Goal: Transaction & Acquisition: Purchase product/service

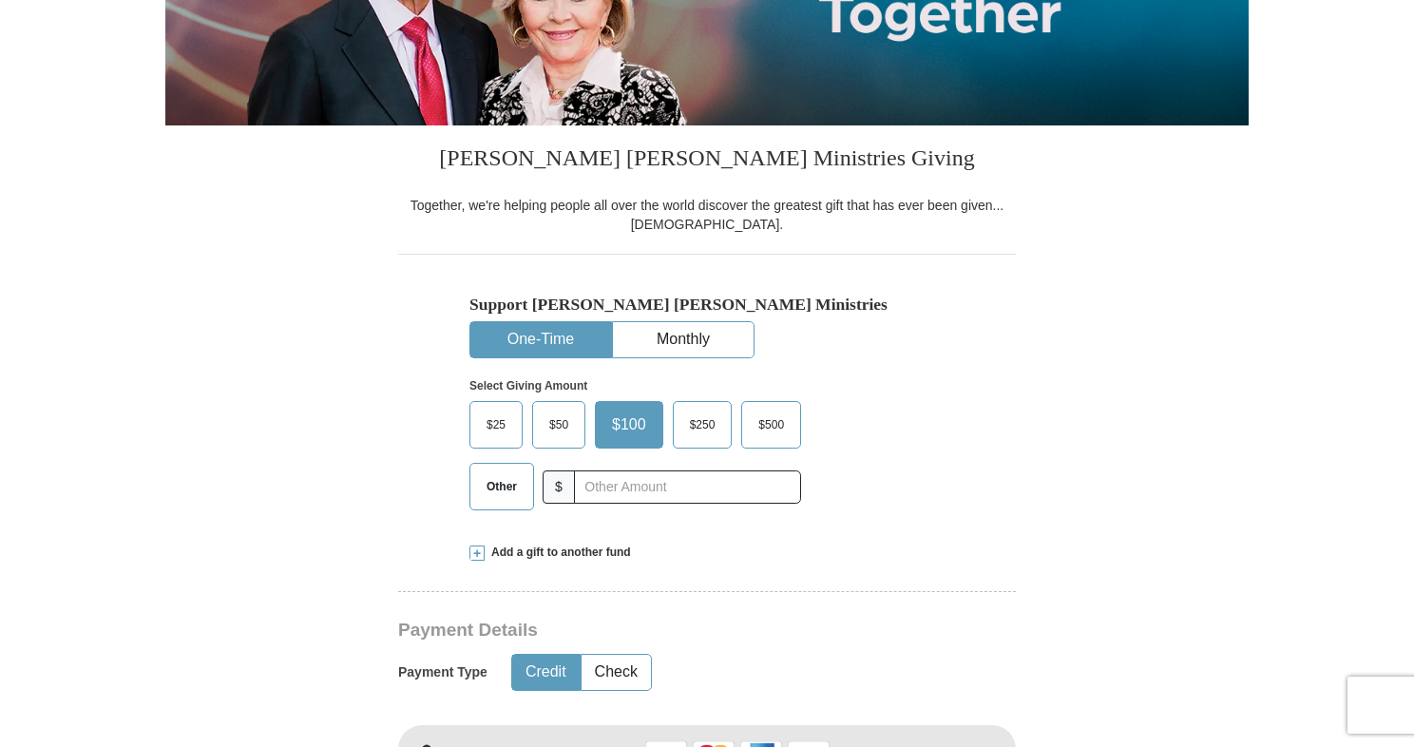
scroll to position [377, 0]
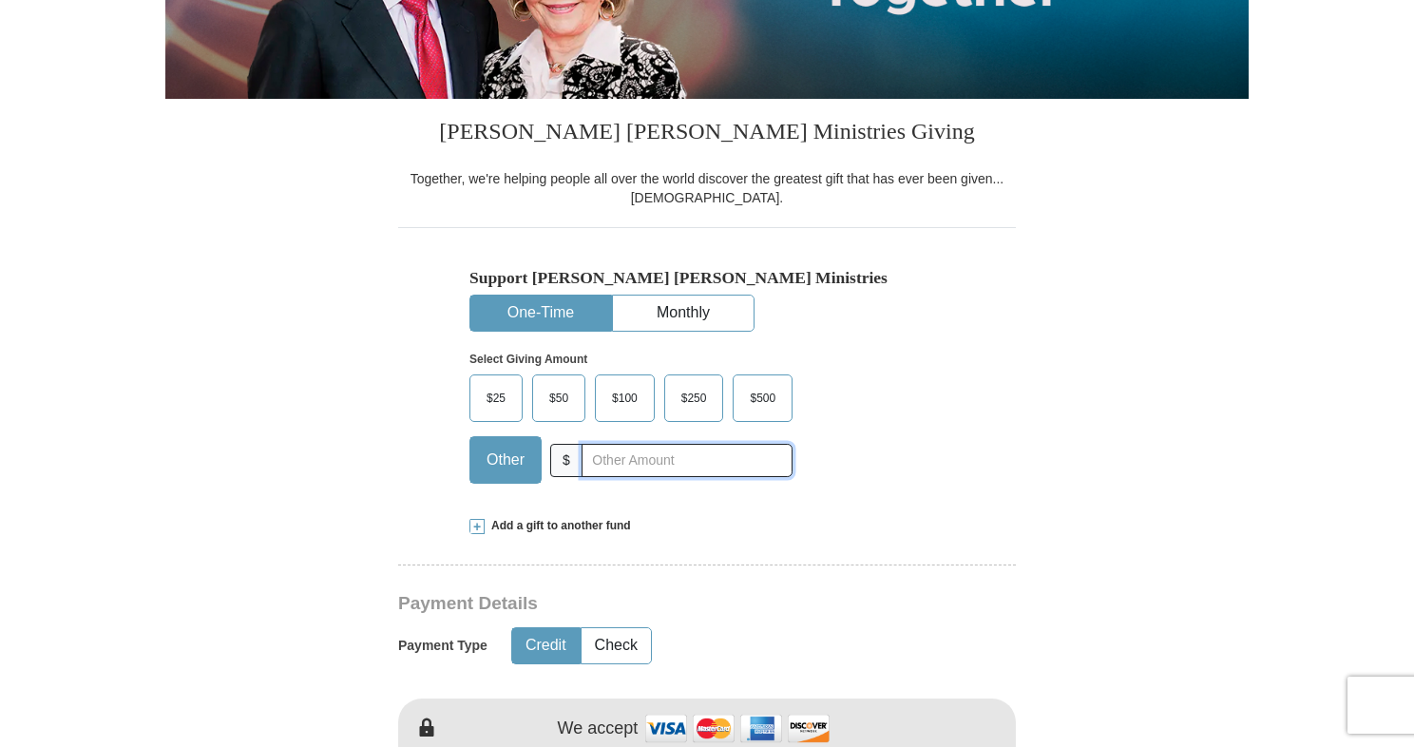
click at [590, 456] on input "text" at bounding box center [687, 460] width 211 height 33
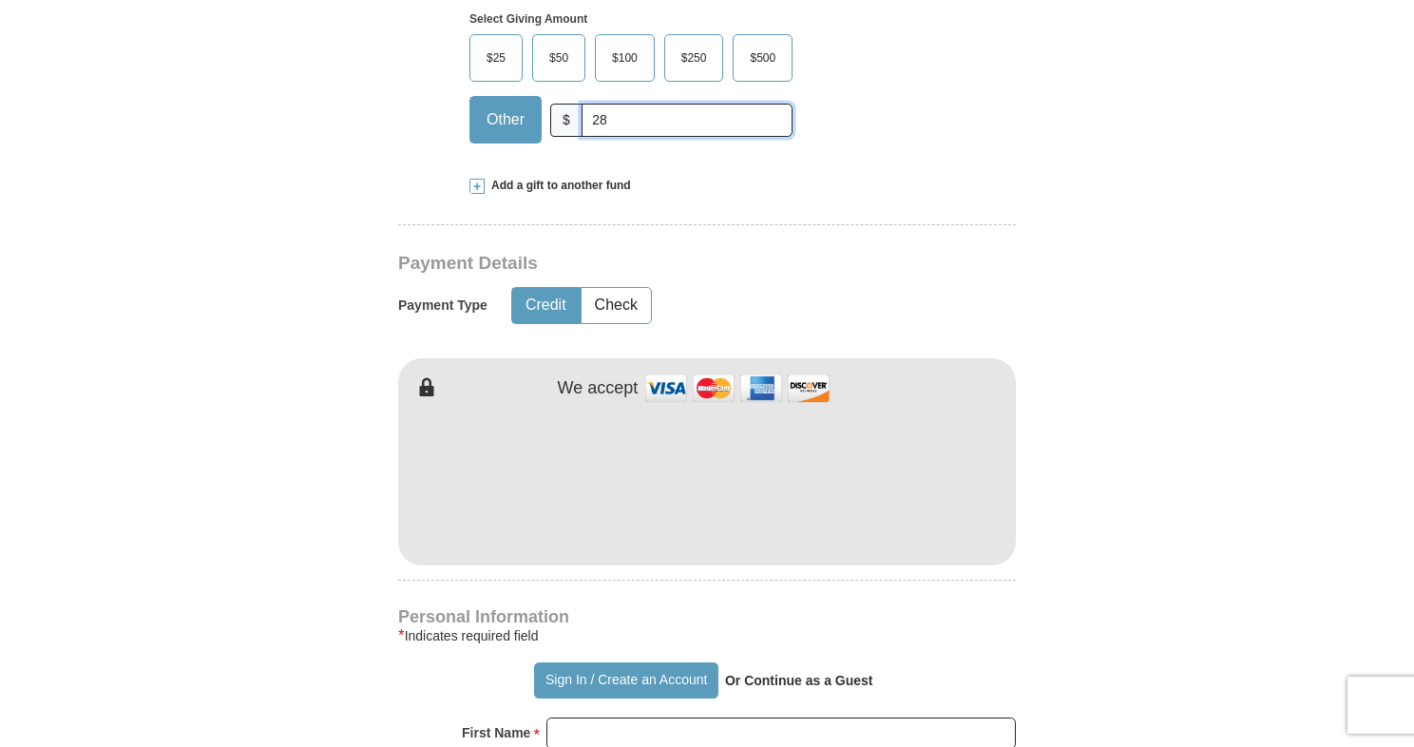
scroll to position [753, 0]
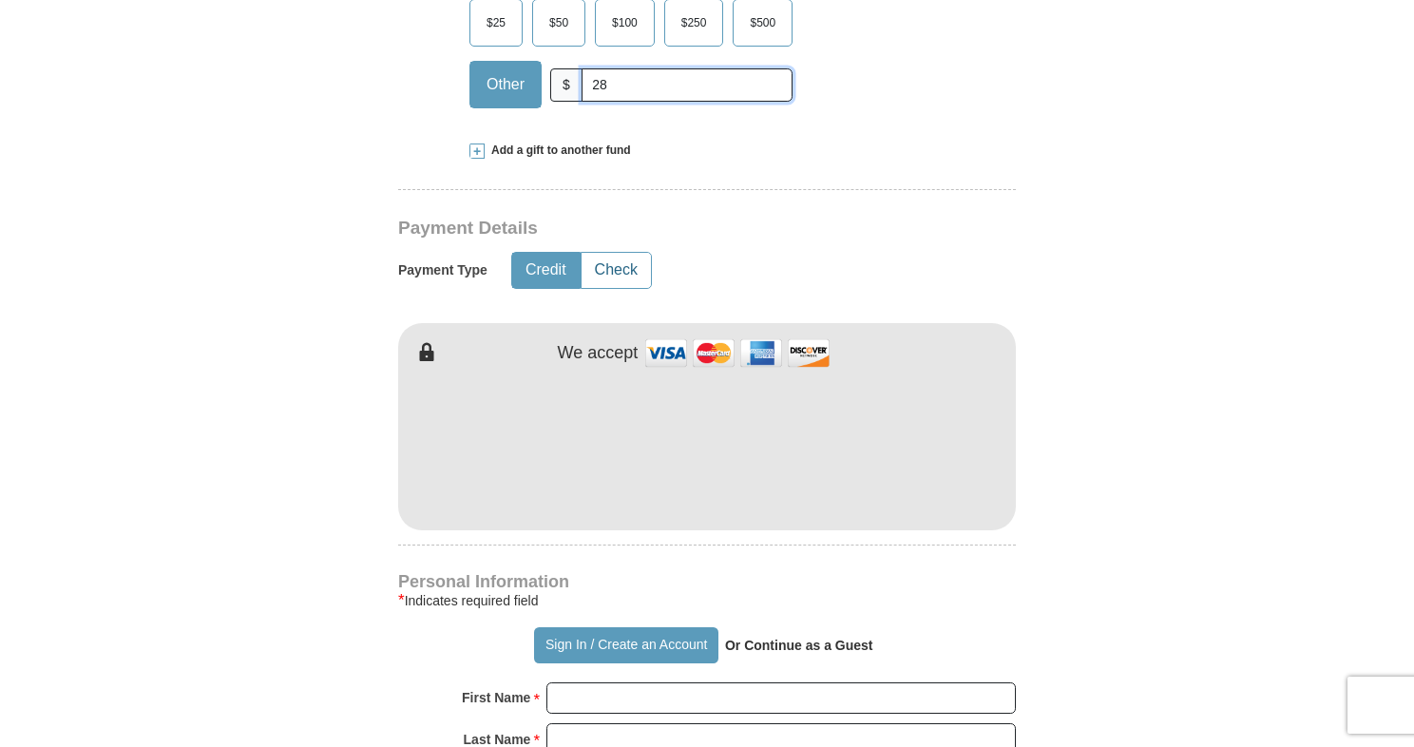
type input "28"
click at [639, 271] on button "Check" at bounding box center [616, 270] width 69 height 35
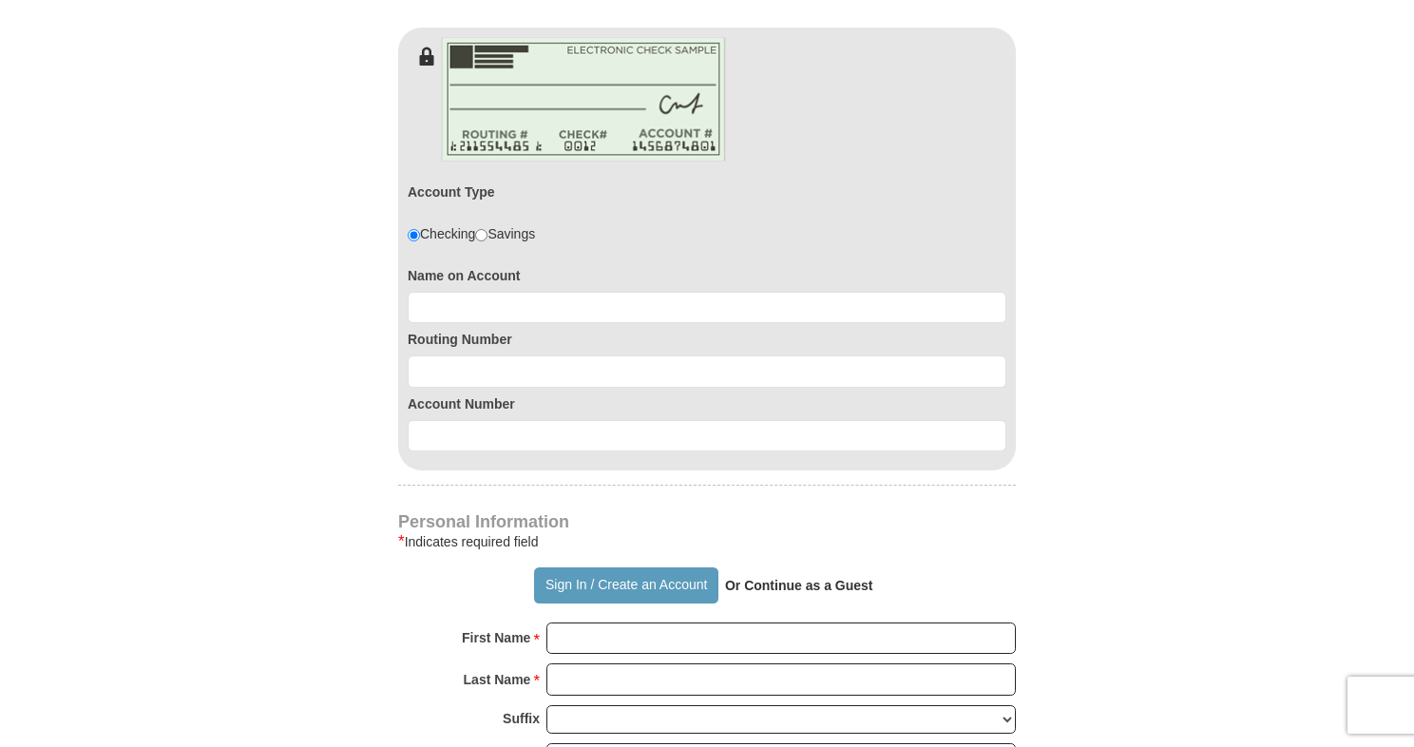
scroll to position [1072, 0]
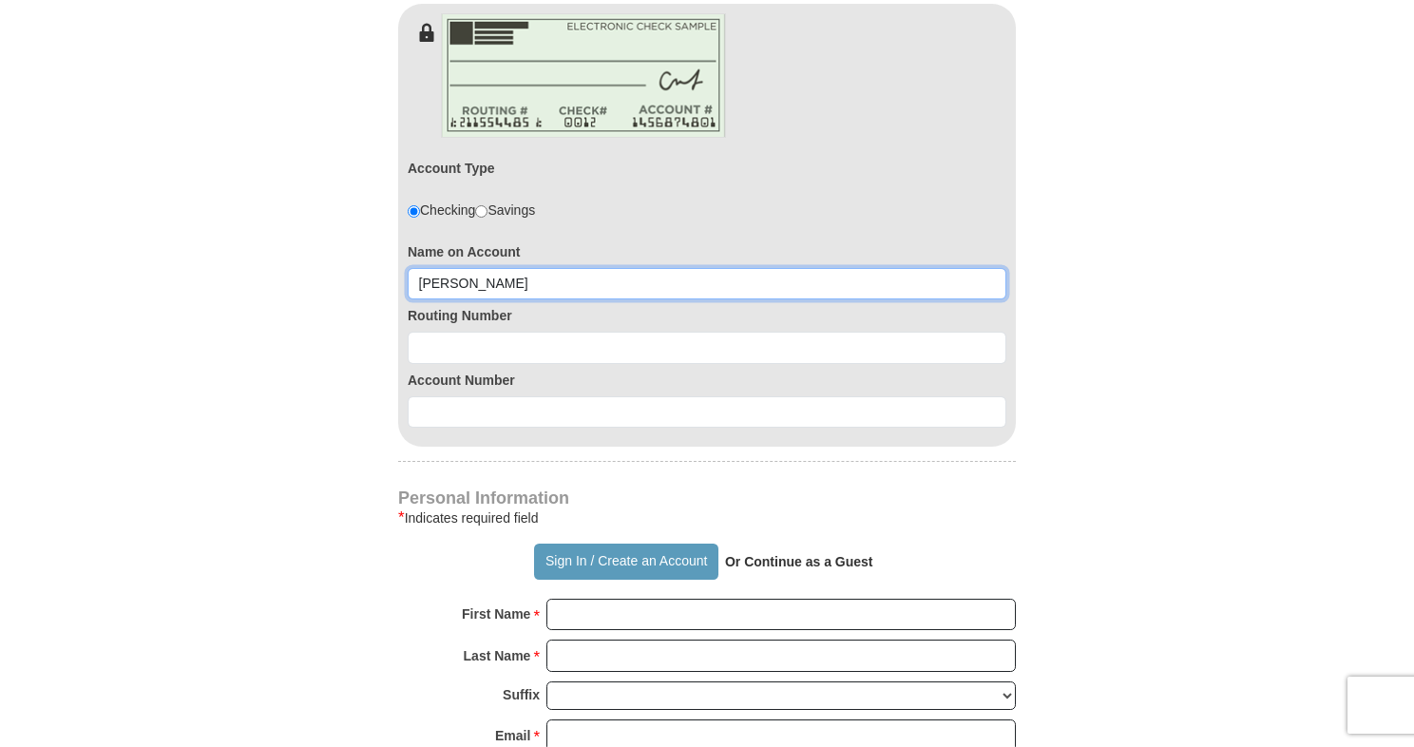
type input "[PERSON_NAME]"
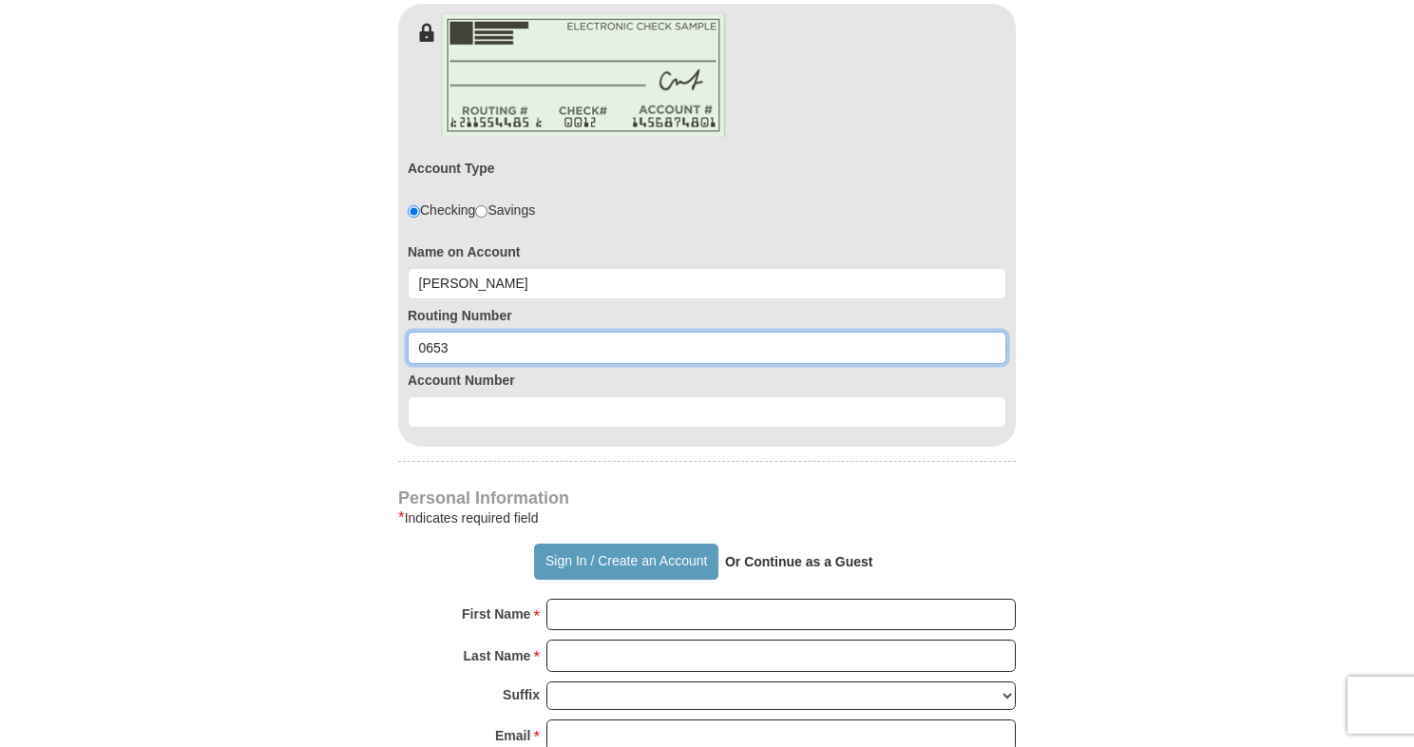
type input "065305436"
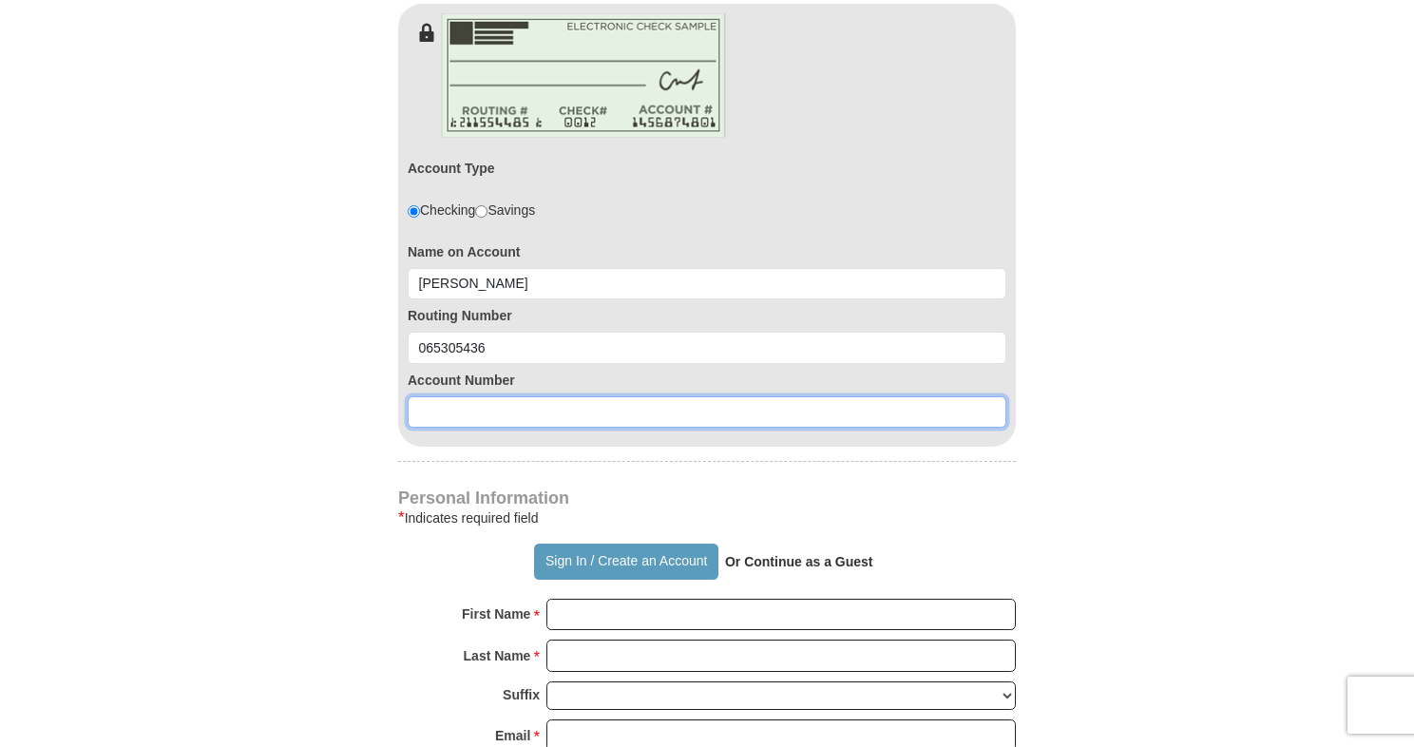
click at [469, 405] on input at bounding box center [707, 412] width 599 height 32
type input "0310636870"
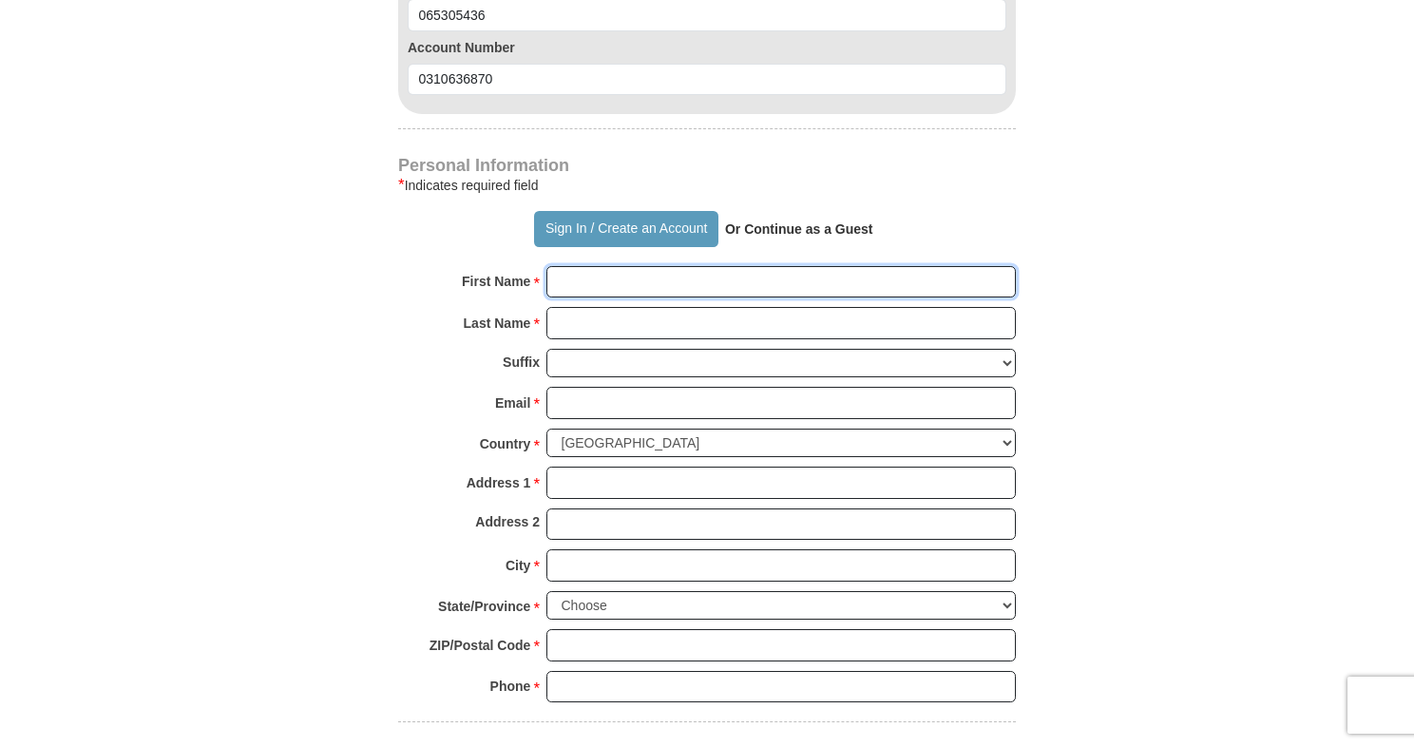
scroll to position [1371, 0]
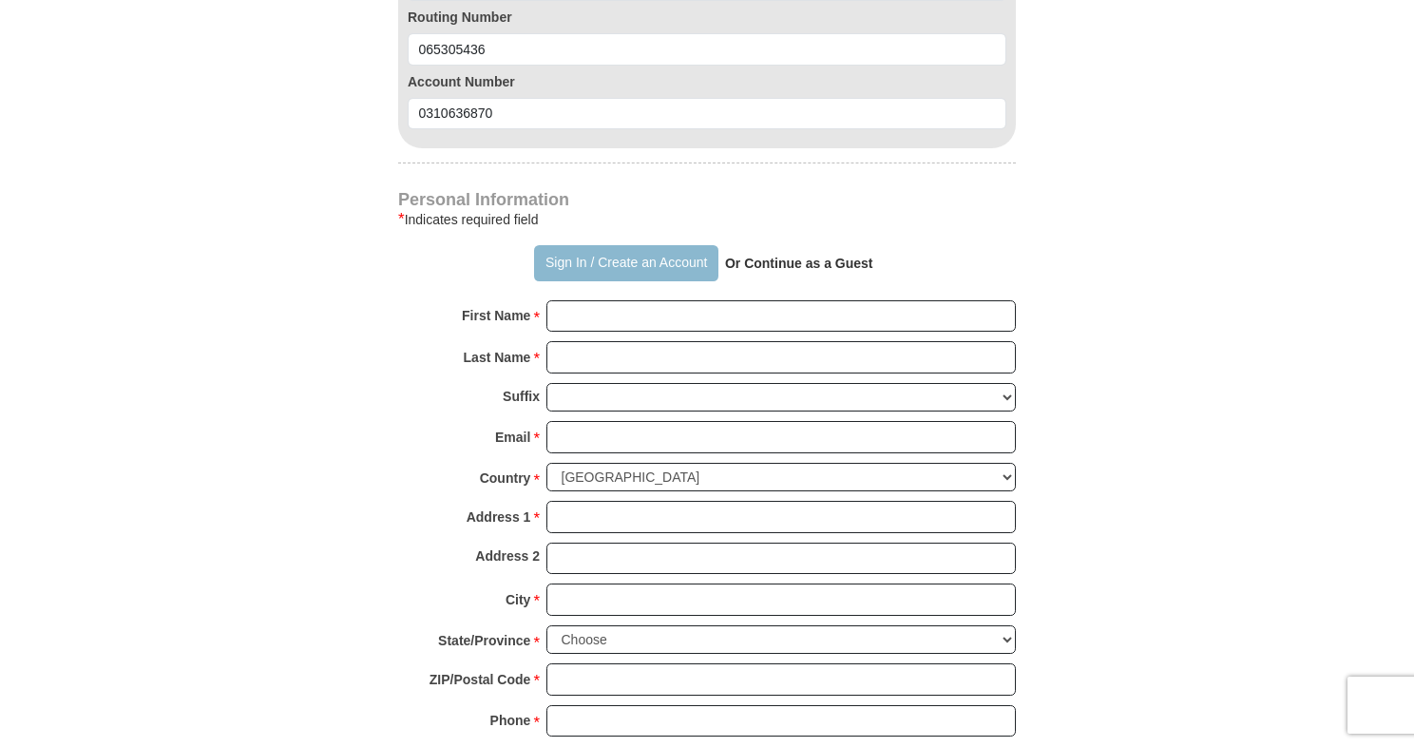
click at [576, 264] on button "Sign In / Create an Account" at bounding box center [625, 263] width 183 height 36
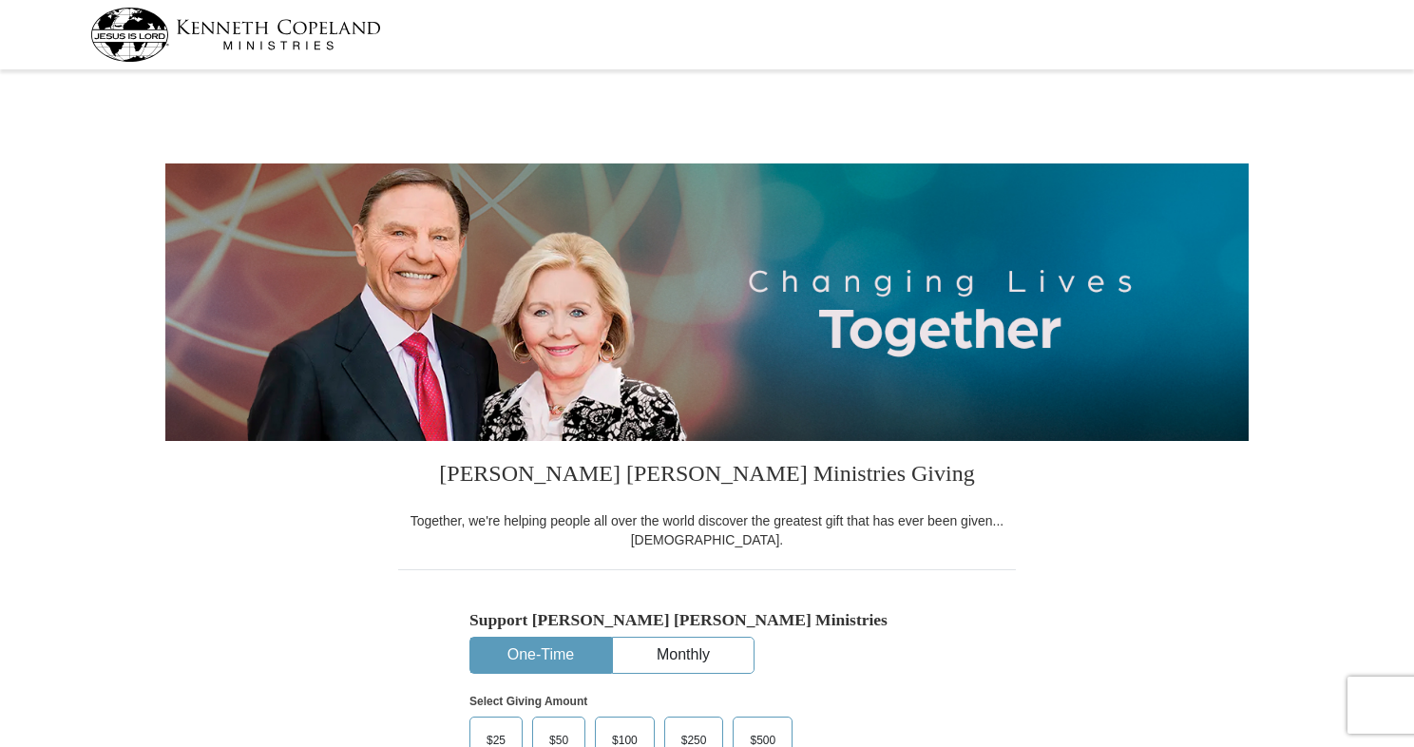
select select "MS"
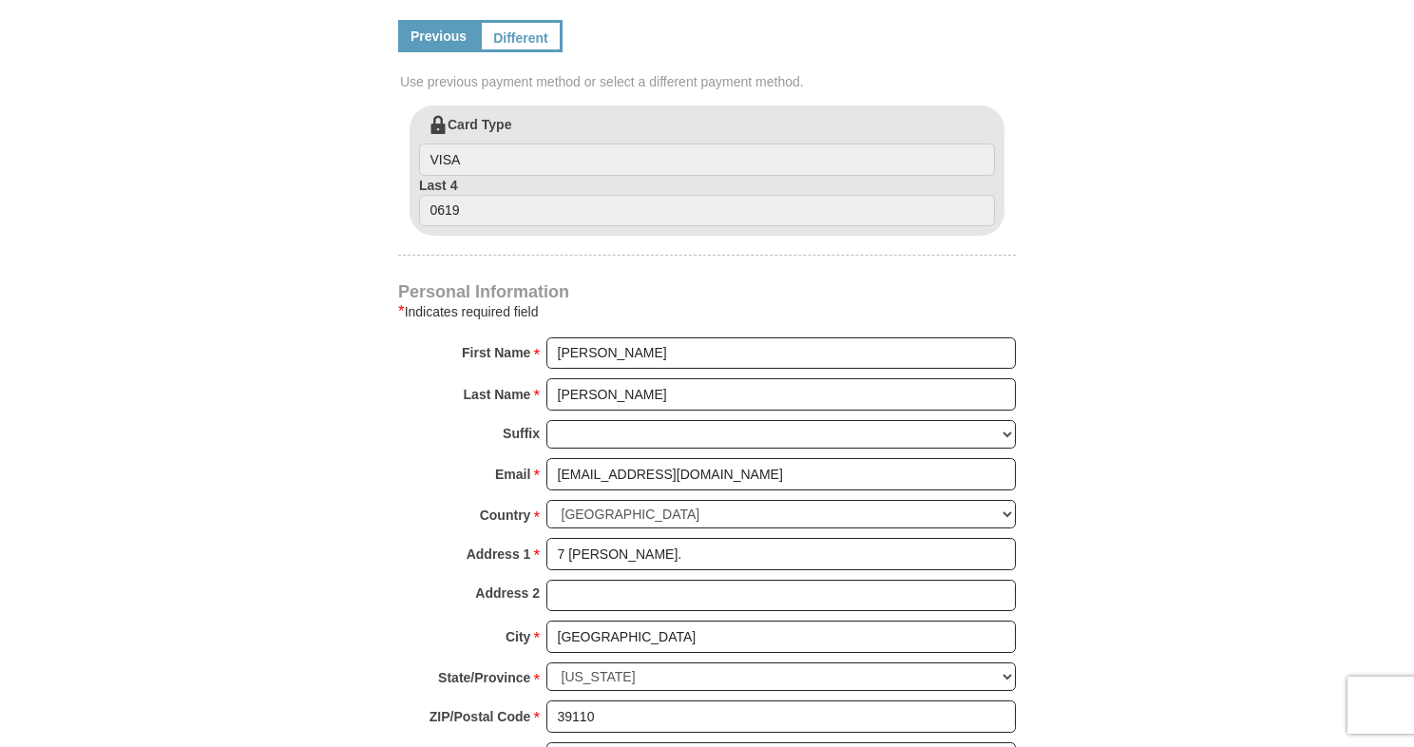
scroll to position [938, 0]
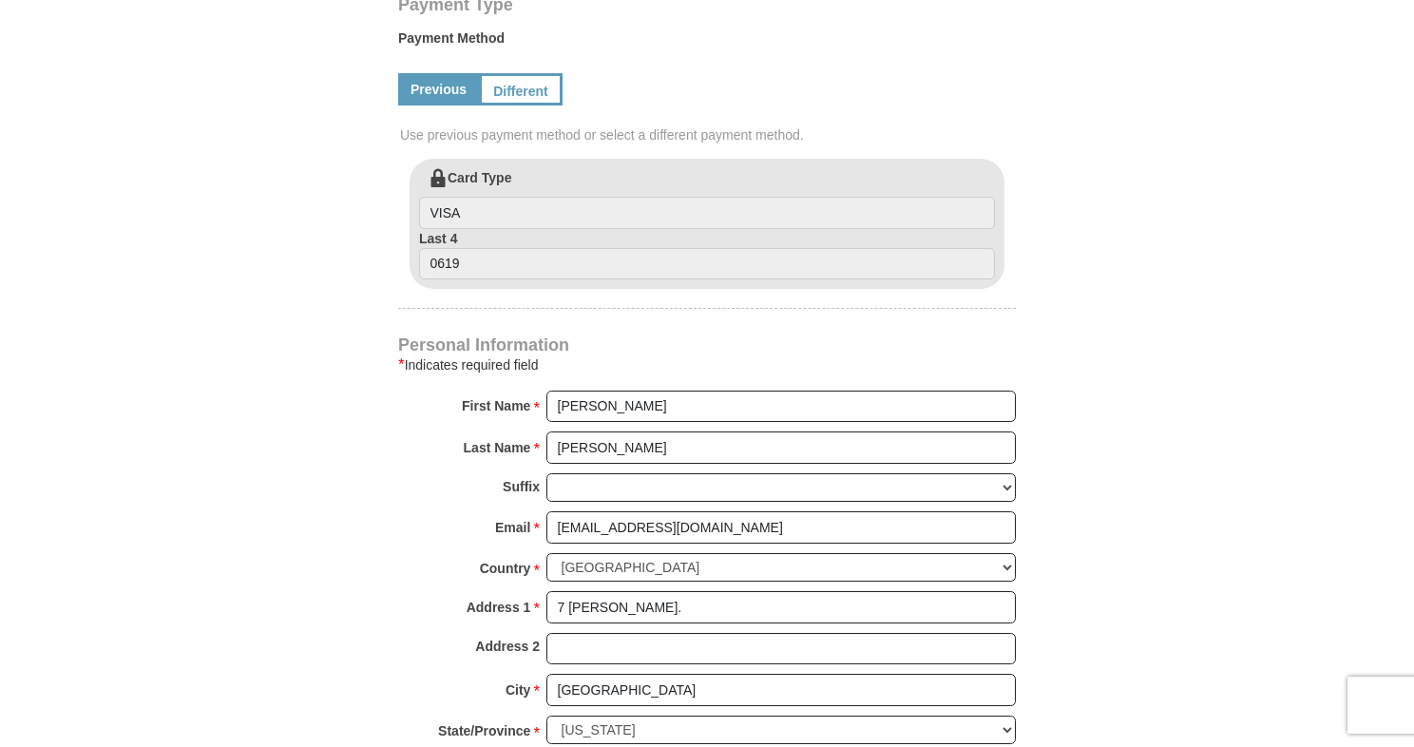
click at [439, 90] on link "Previous" at bounding box center [438, 89] width 81 height 32
click at [529, 79] on link "Different" at bounding box center [519, 89] width 80 height 32
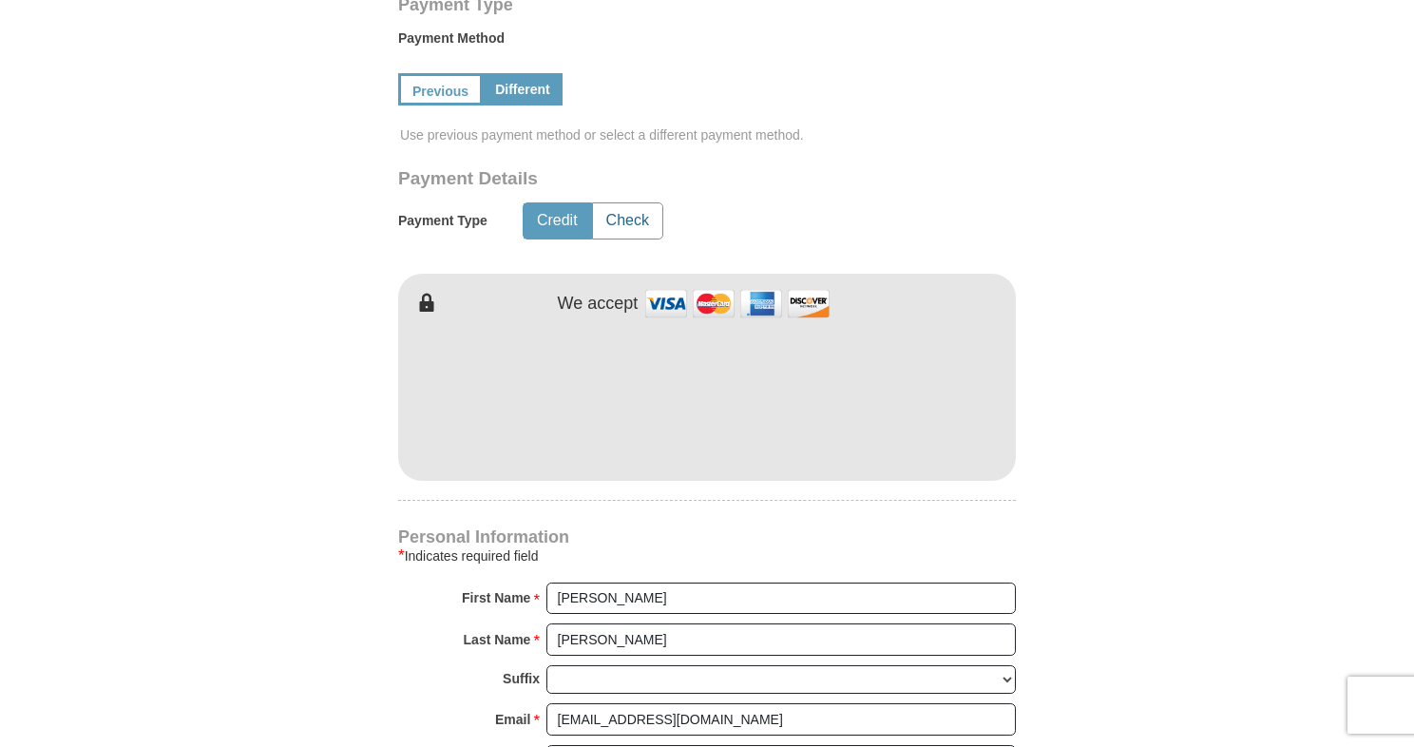
click at [625, 210] on button "Check" at bounding box center [627, 220] width 69 height 35
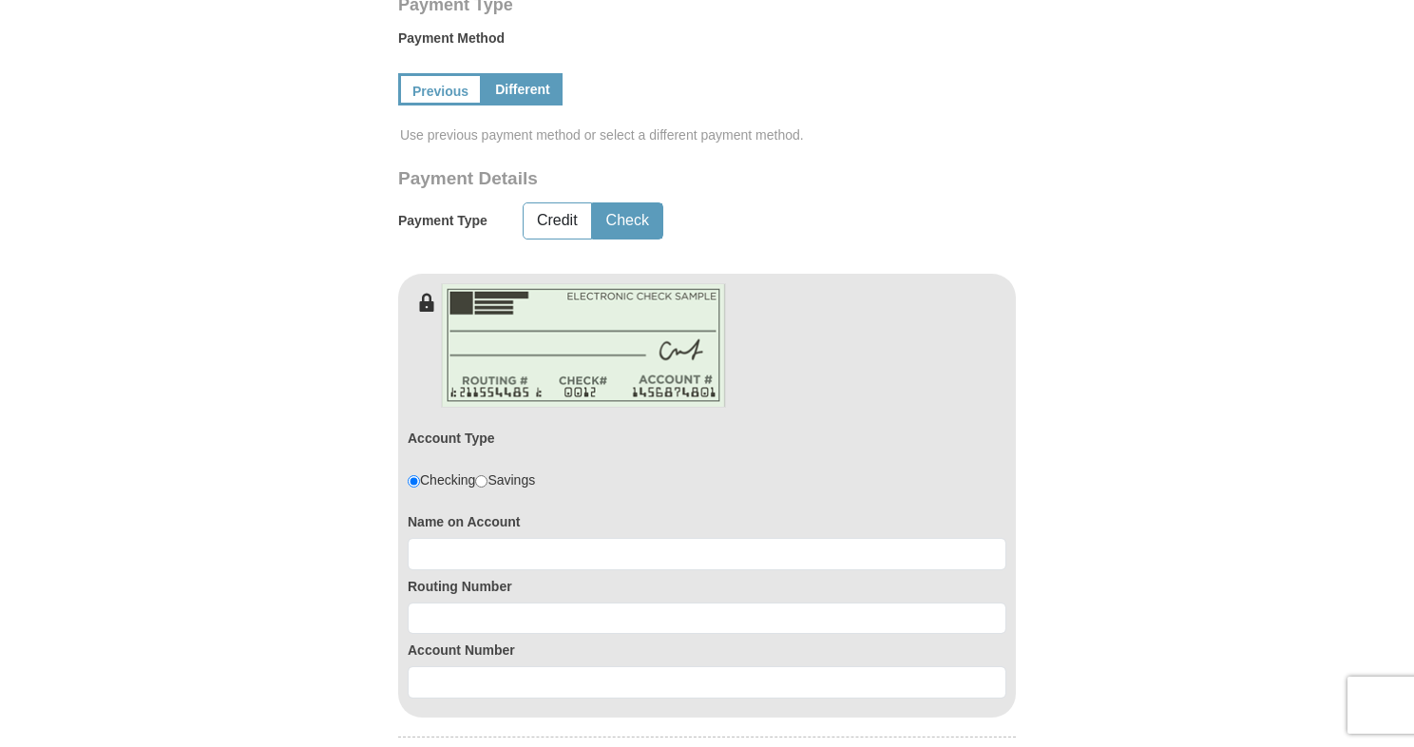
click at [624, 225] on button "Check" at bounding box center [627, 220] width 69 height 35
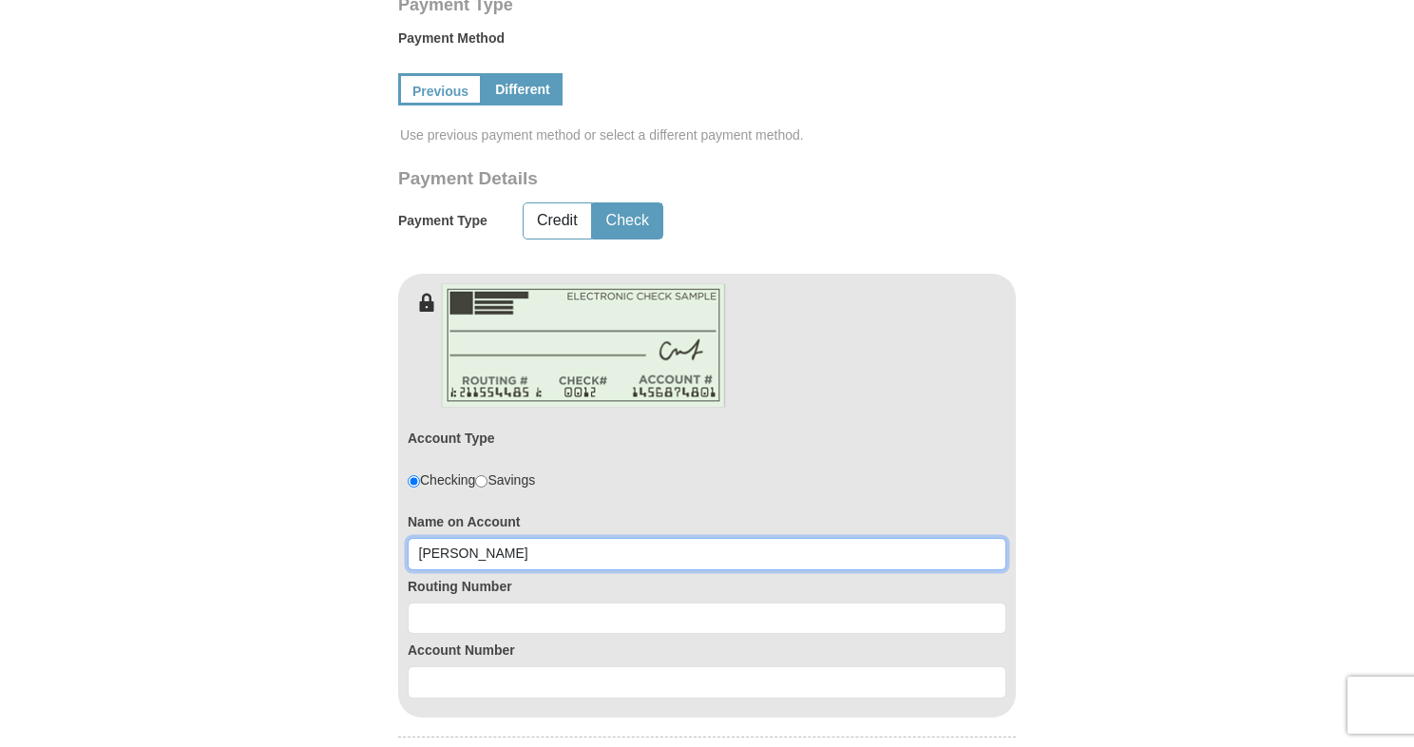
type input "[PERSON_NAME]"
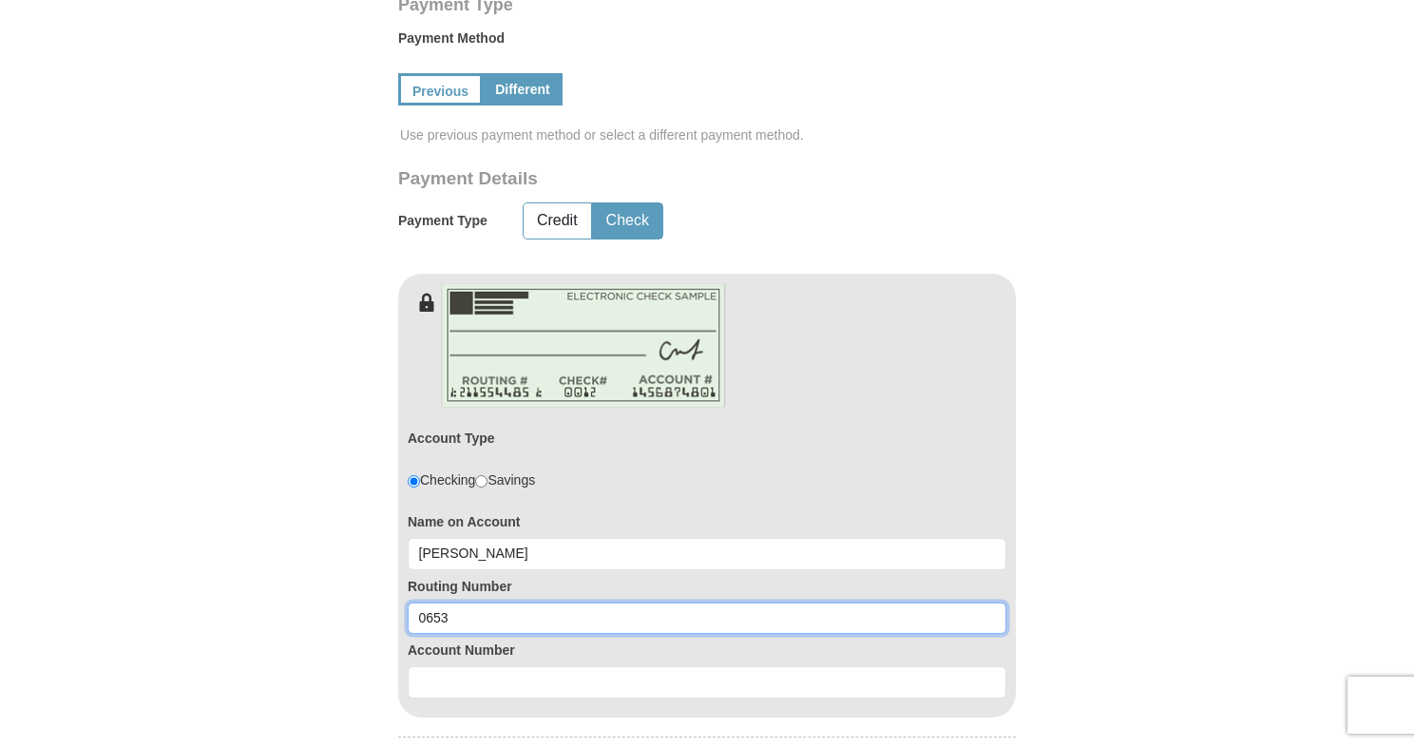
type input "065305436"
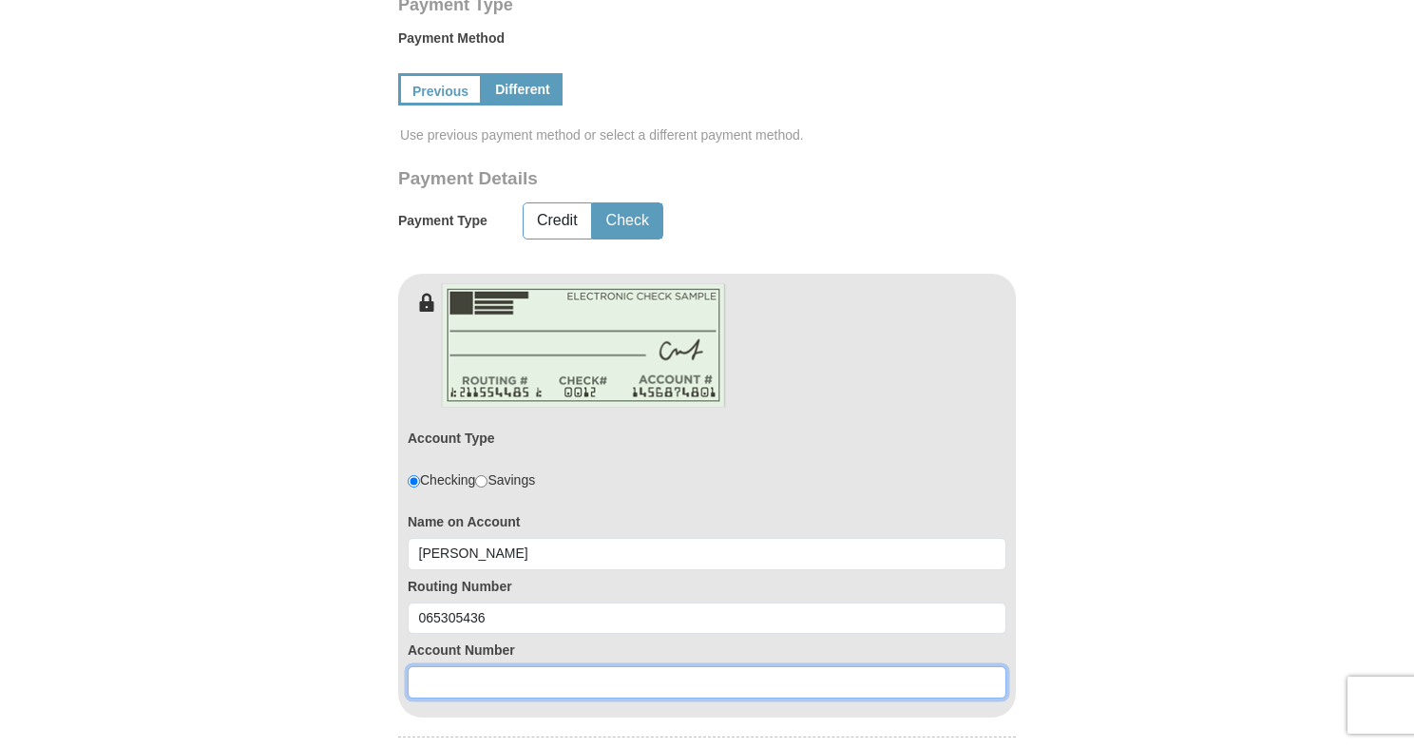
click at [454, 681] on input at bounding box center [707, 682] width 599 height 32
type input "0310636870"
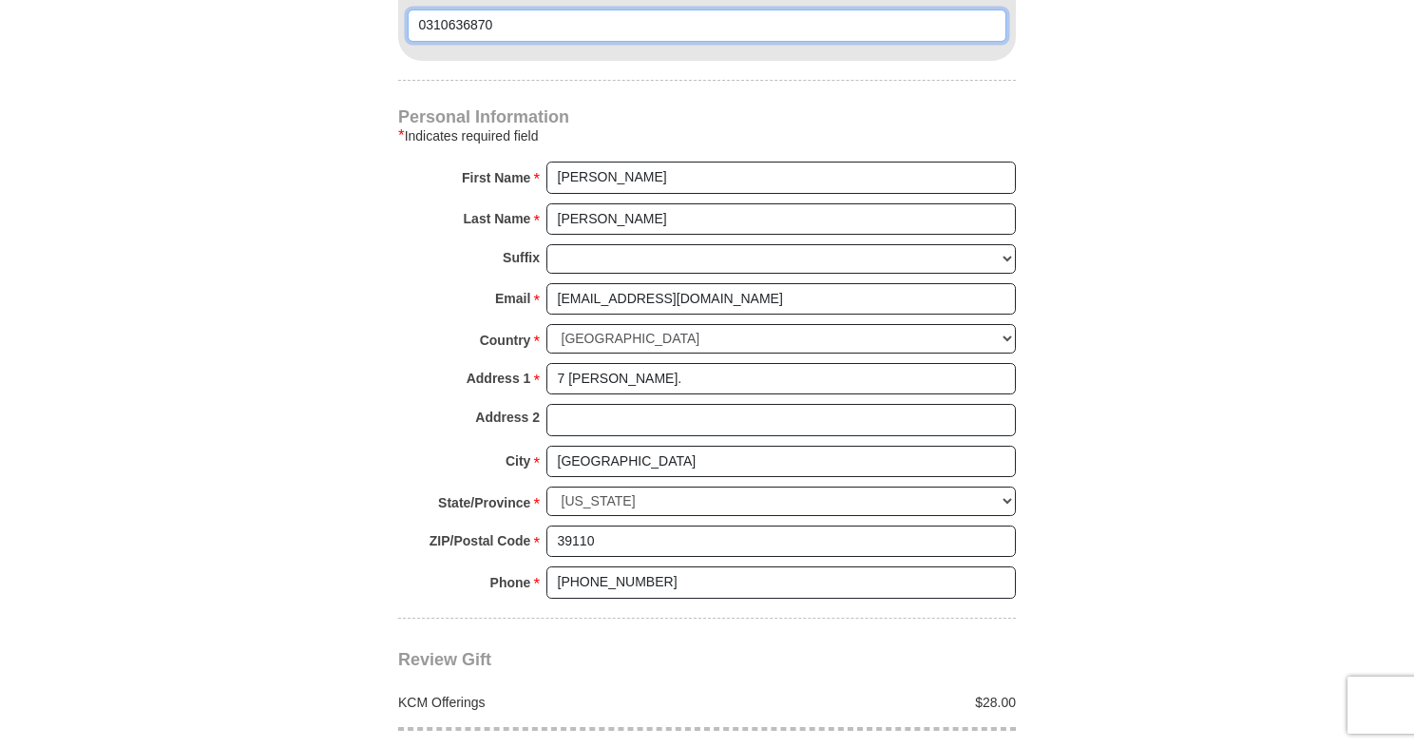
scroll to position [1607, 0]
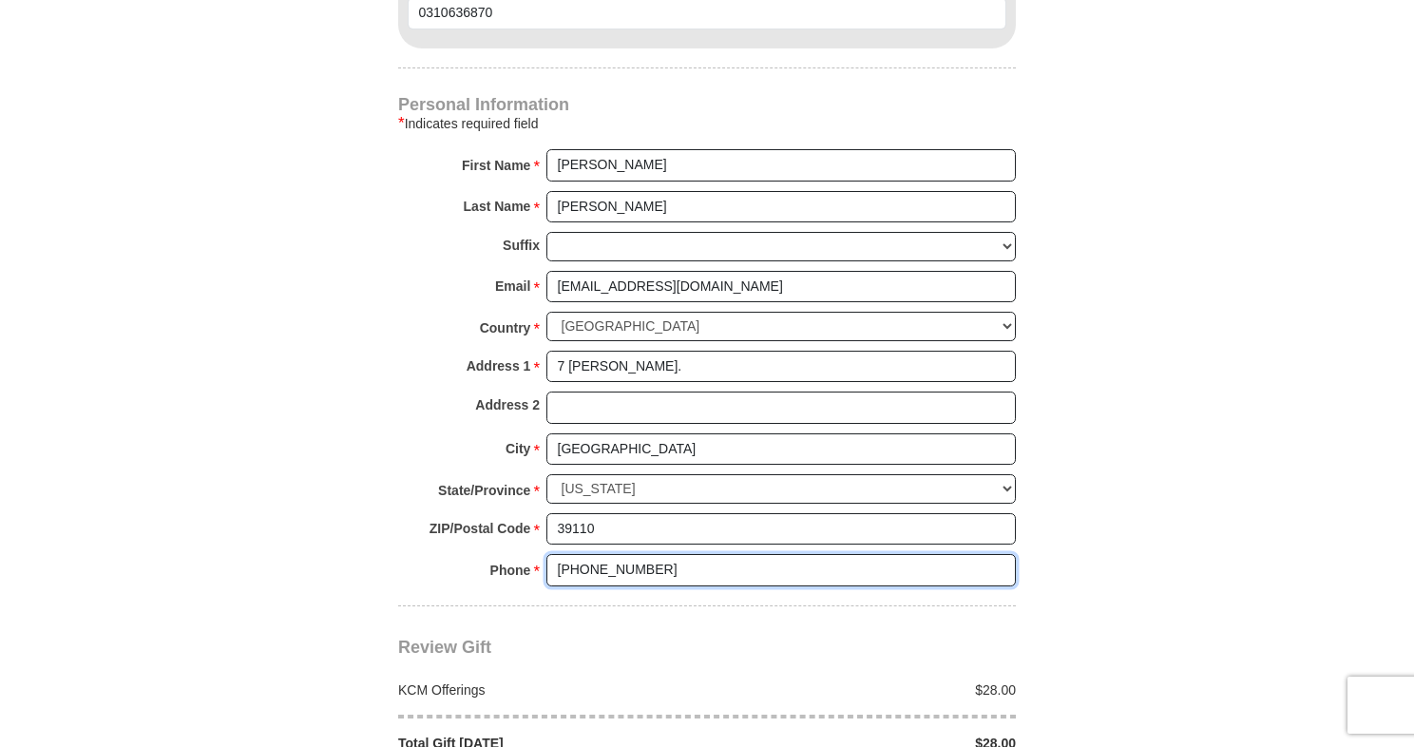
drag, startPoint x: 557, startPoint y: 543, endPoint x: 681, endPoint y: 543, distance: 123.6
click at [681, 554] on input "[PHONE_NUMBER]" at bounding box center [782, 570] width 470 height 32
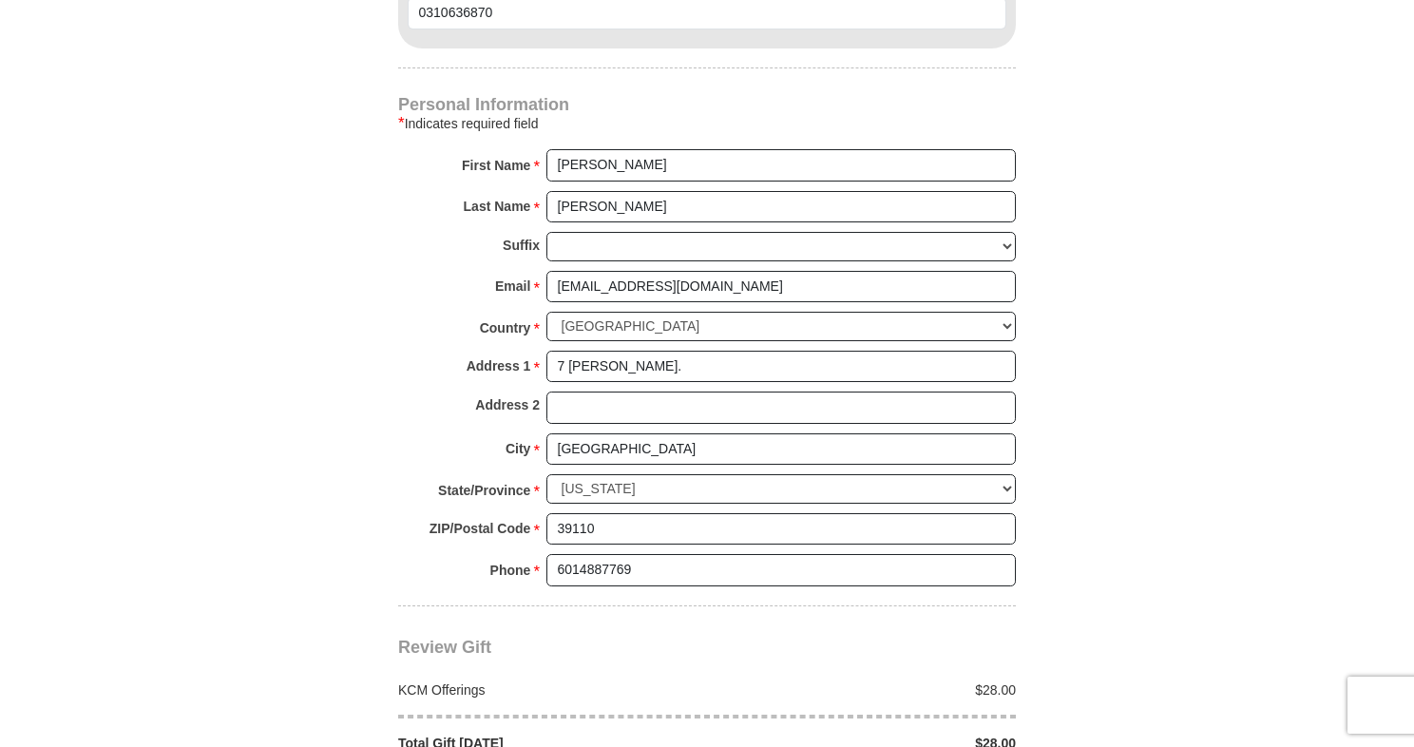
click at [822, 606] on div "Review Gift Your monthly donation will start on the first occurrence on your se…" at bounding box center [707, 679] width 618 height 146
click at [599, 556] on input "6014887769" at bounding box center [782, 570] width 470 height 32
click at [584, 554] on input "6014887769" at bounding box center [782, 570] width 470 height 32
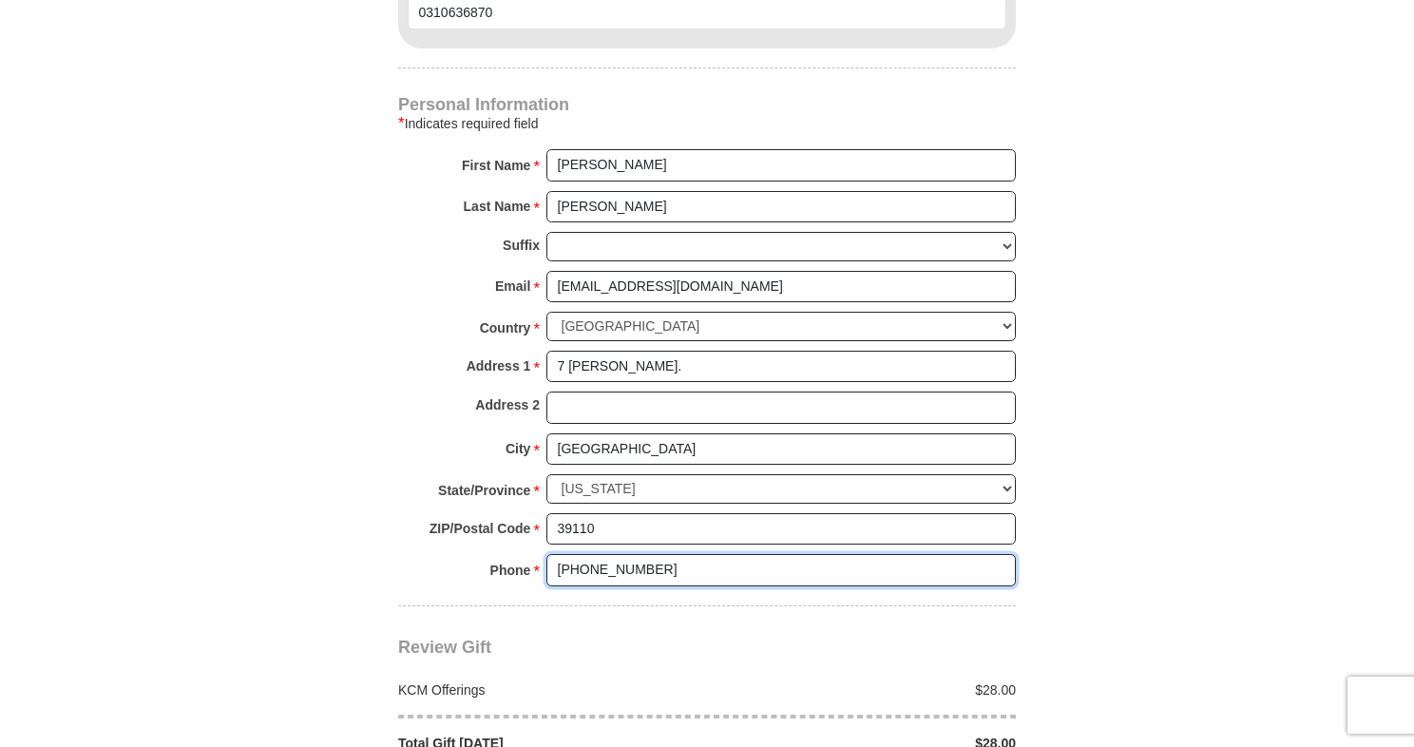
type input "[PHONE_NUMBER]"
click at [674, 612] on div "Review Gift Your monthly donation will start on the first occurrence on your se…" at bounding box center [707, 679] width 618 height 146
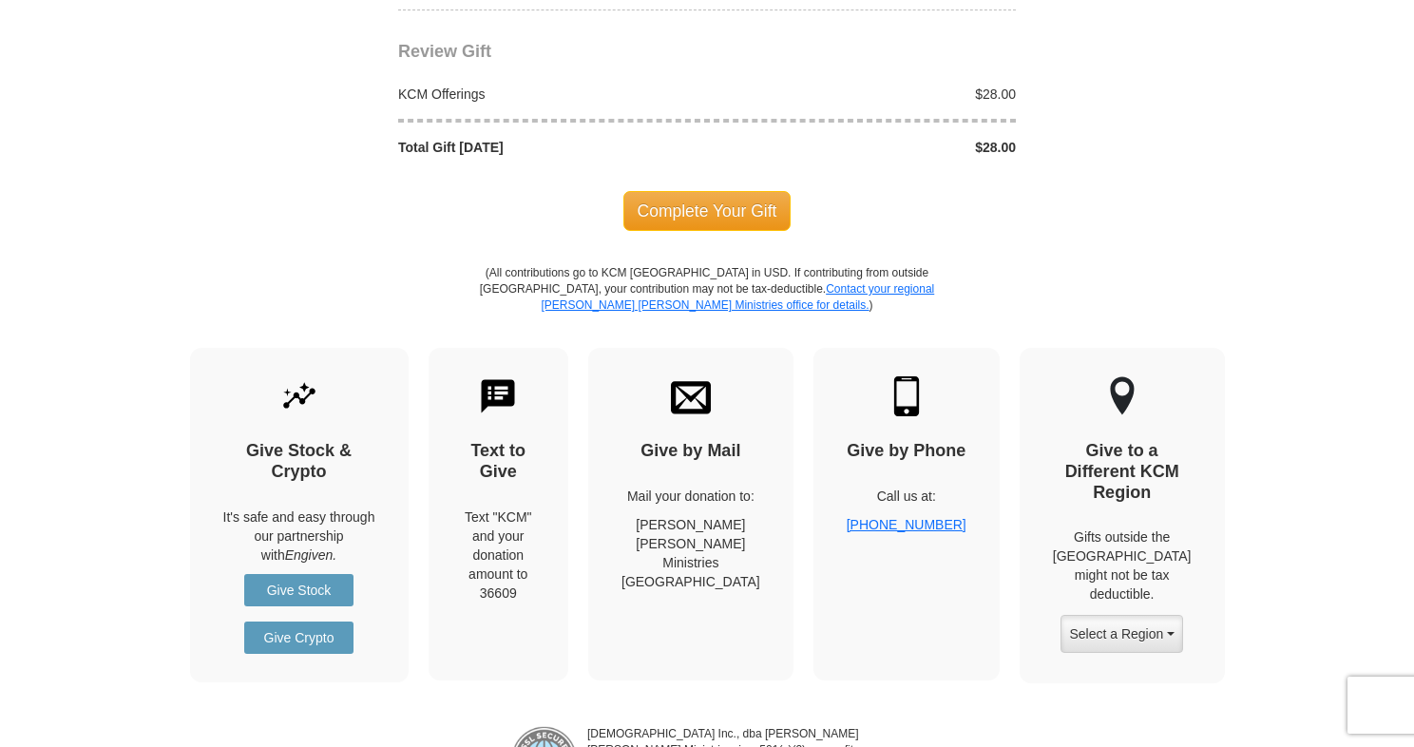
scroll to position [2194, 0]
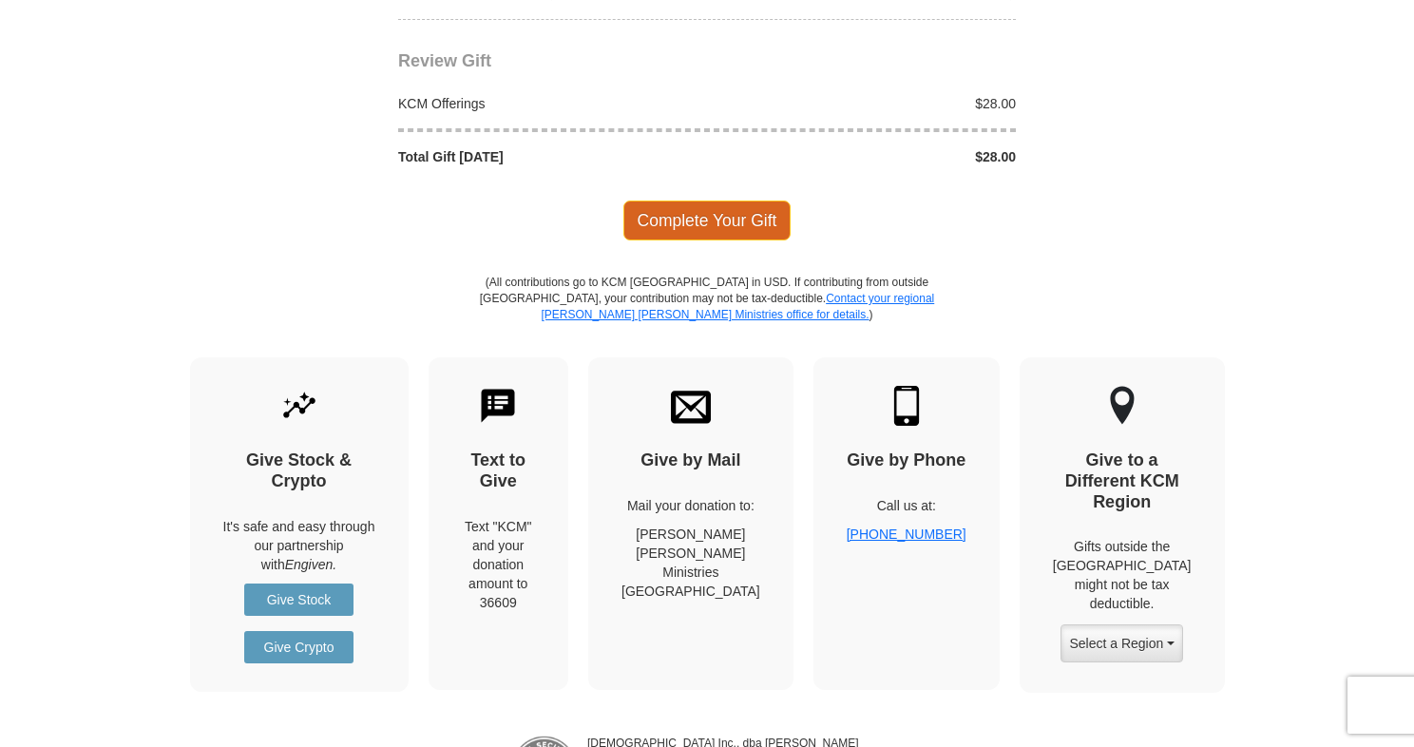
click at [741, 201] on span "Complete Your Gift" at bounding box center [708, 221] width 168 height 40
